Goal: Task Accomplishment & Management: Manage account settings

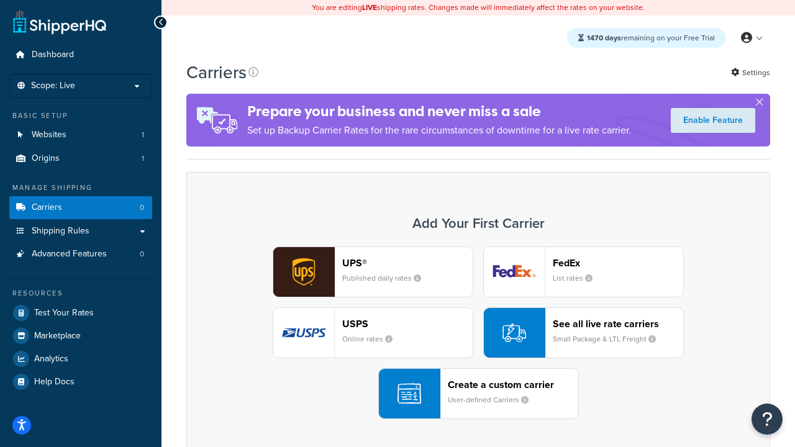
click at [478, 333] on div "UPS® Published daily rates FedEx List rates USPS Online rates See all live rate…" at bounding box center [478, 333] width 558 height 173
click at [618, 263] on header "FedEx" at bounding box center [618, 263] width 130 height 12
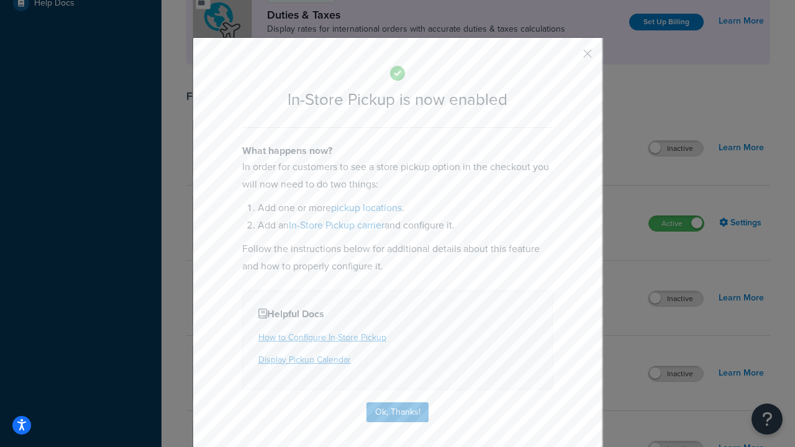
click at [569, 58] on button "button" at bounding box center [569, 58] width 3 height 3
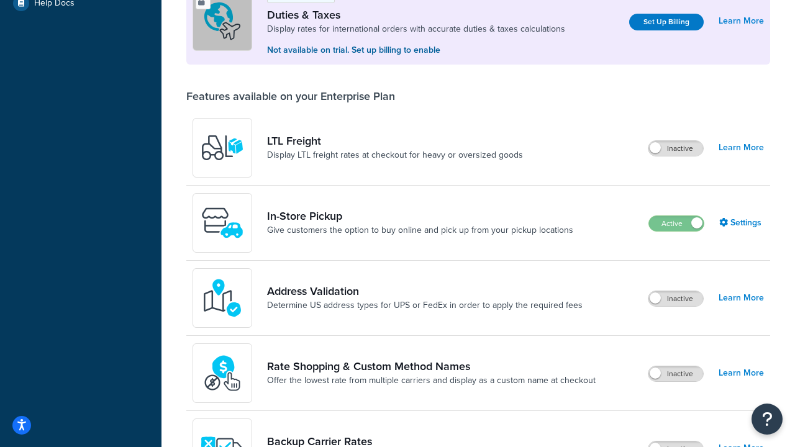
scroll to position [379, 0]
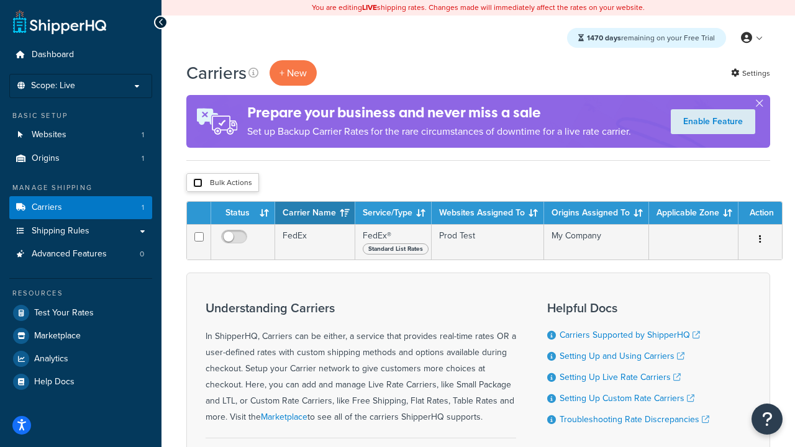
click at [198, 183] on input "checkbox" at bounding box center [197, 182] width 9 height 9
checkbox input "true"
click at [0, 0] on button "Delete" at bounding box center [0, 0] width 0 height 0
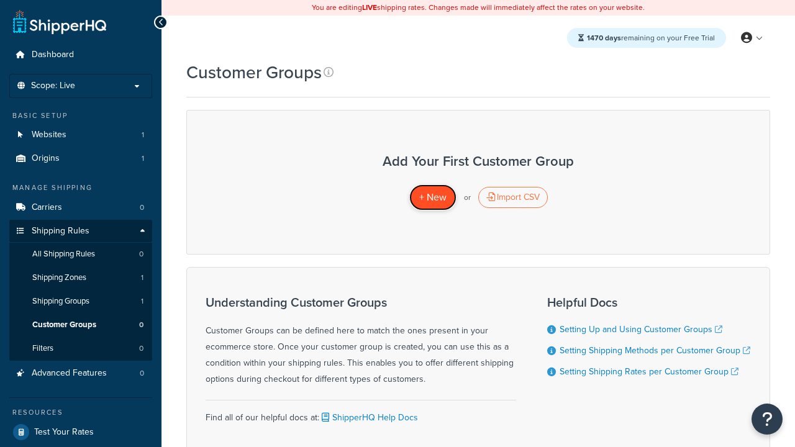
click at [432, 198] on span "+ New" at bounding box center [432, 197] width 27 height 14
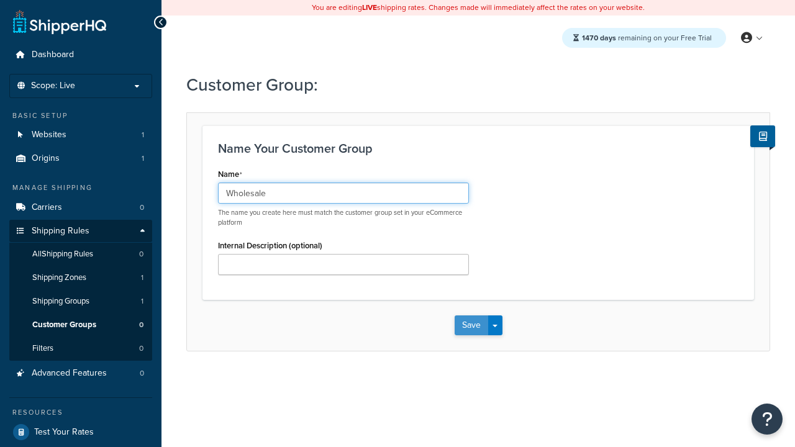
type input "Wholesale"
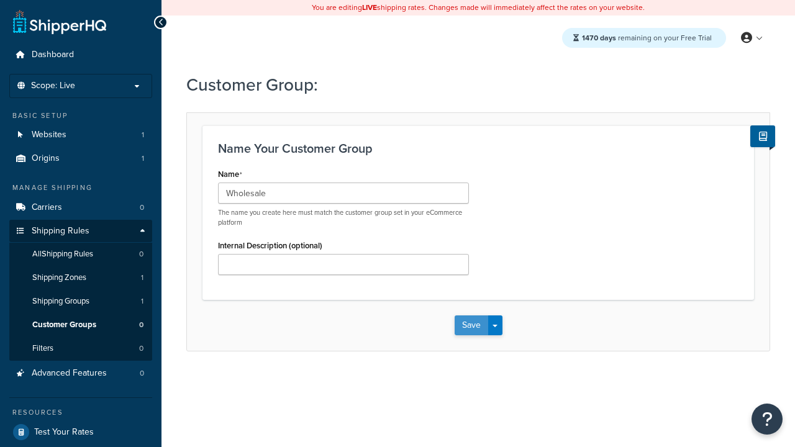
click at [471, 325] on button "Save" at bounding box center [472, 326] width 34 height 20
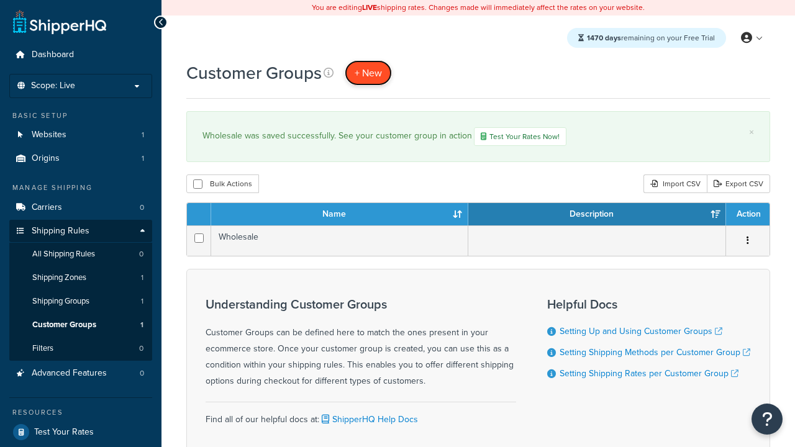
click at [368, 73] on span "+ New" at bounding box center [368, 73] width 27 height 14
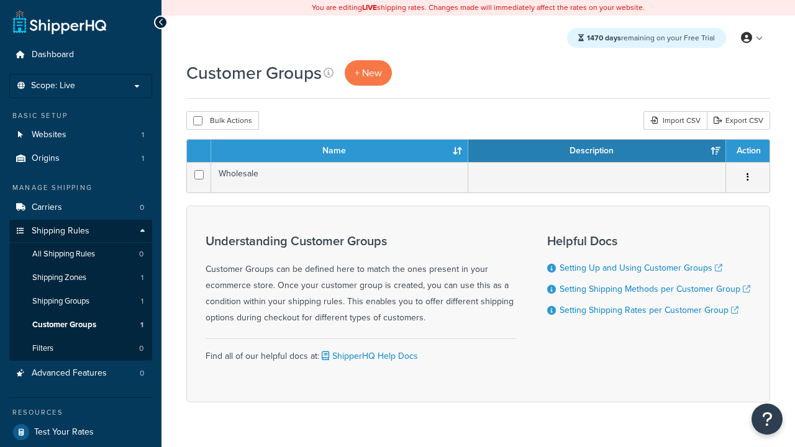
click at [340, 152] on th "Name" at bounding box center [339, 151] width 257 height 22
click at [597, 152] on th "Description" at bounding box center [597, 151] width 258 height 22
click at [747, 152] on th "Action" at bounding box center [747, 151] width 43 height 22
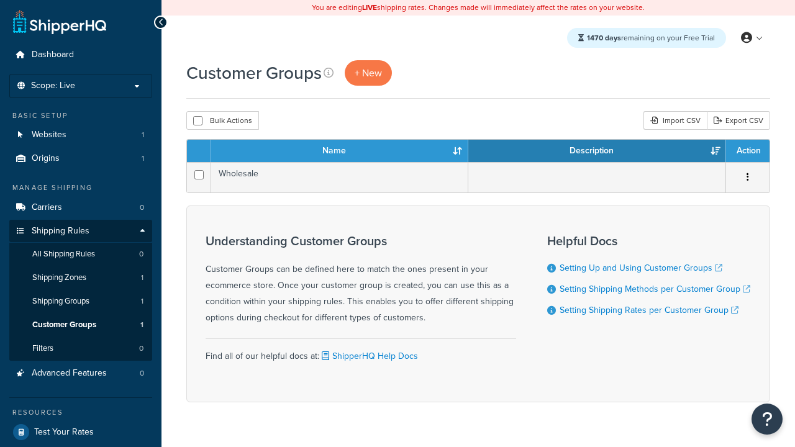
click at [747, 152] on th "Action" at bounding box center [747, 151] width 43 height 22
click at [329, 73] on icon at bounding box center [329, 73] width 10 height 10
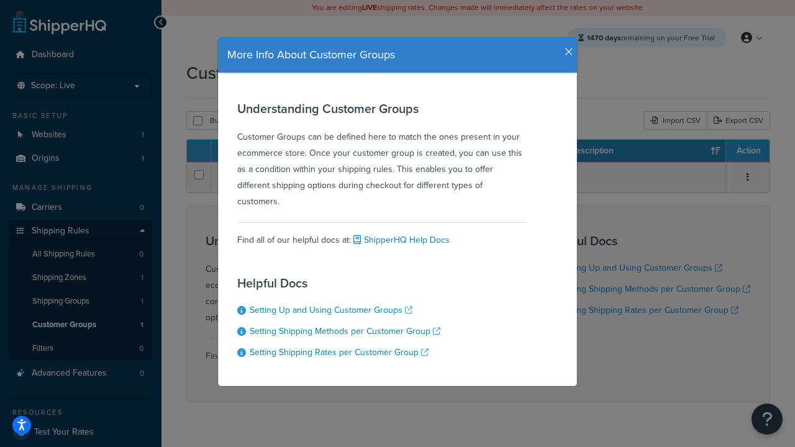
click at [566, 47] on icon "button" at bounding box center [569, 52] width 9 height 11
